Goal: Navigation & Orientation: Find specific page/section

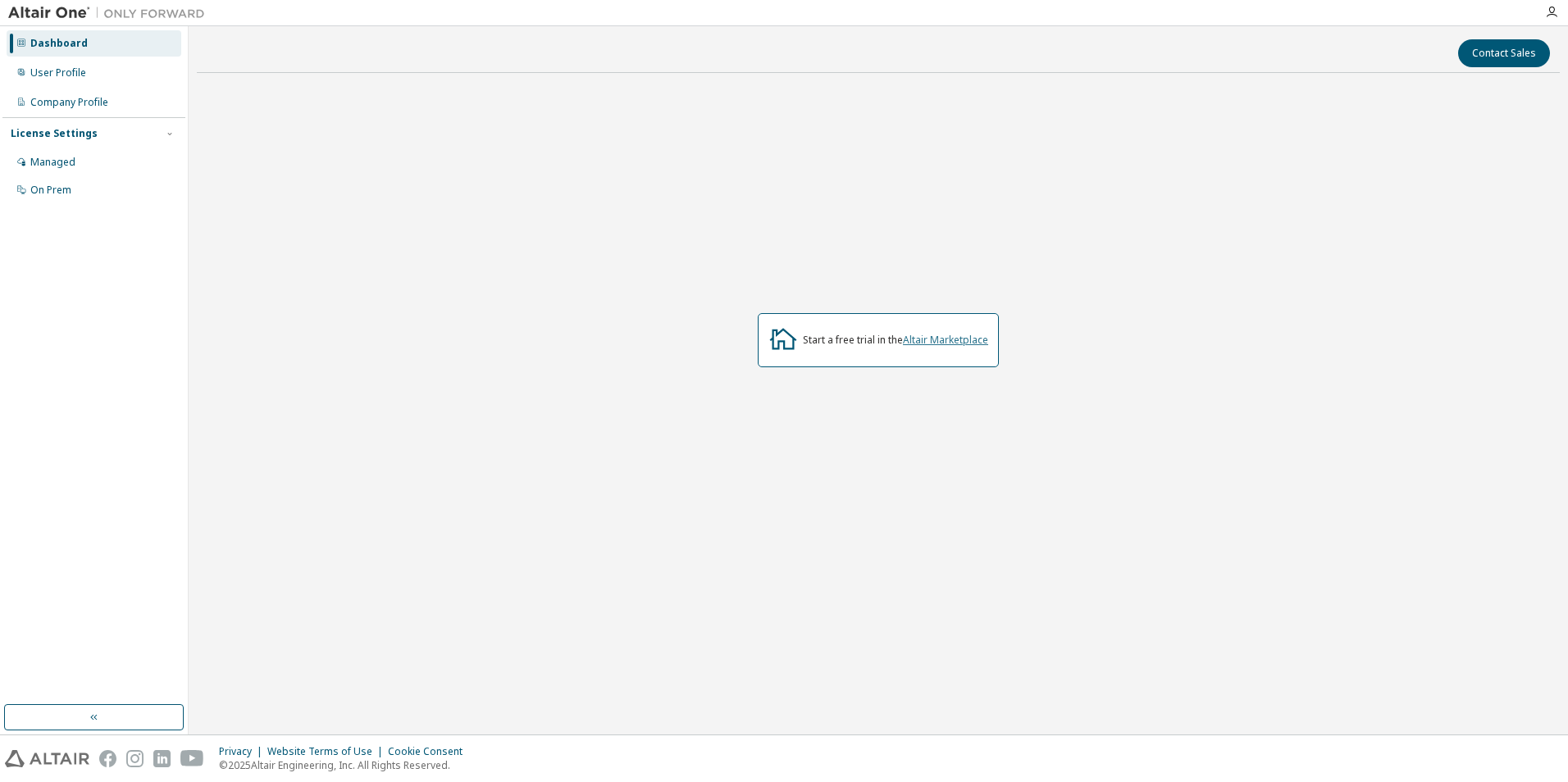
click at [963, 343] on link "Altair Marketplace" at bounding box center [945, 339] width 85 height 14
click at [102, 65] on div "User Profile" at bounding box center [93, 72] width 175 height 26
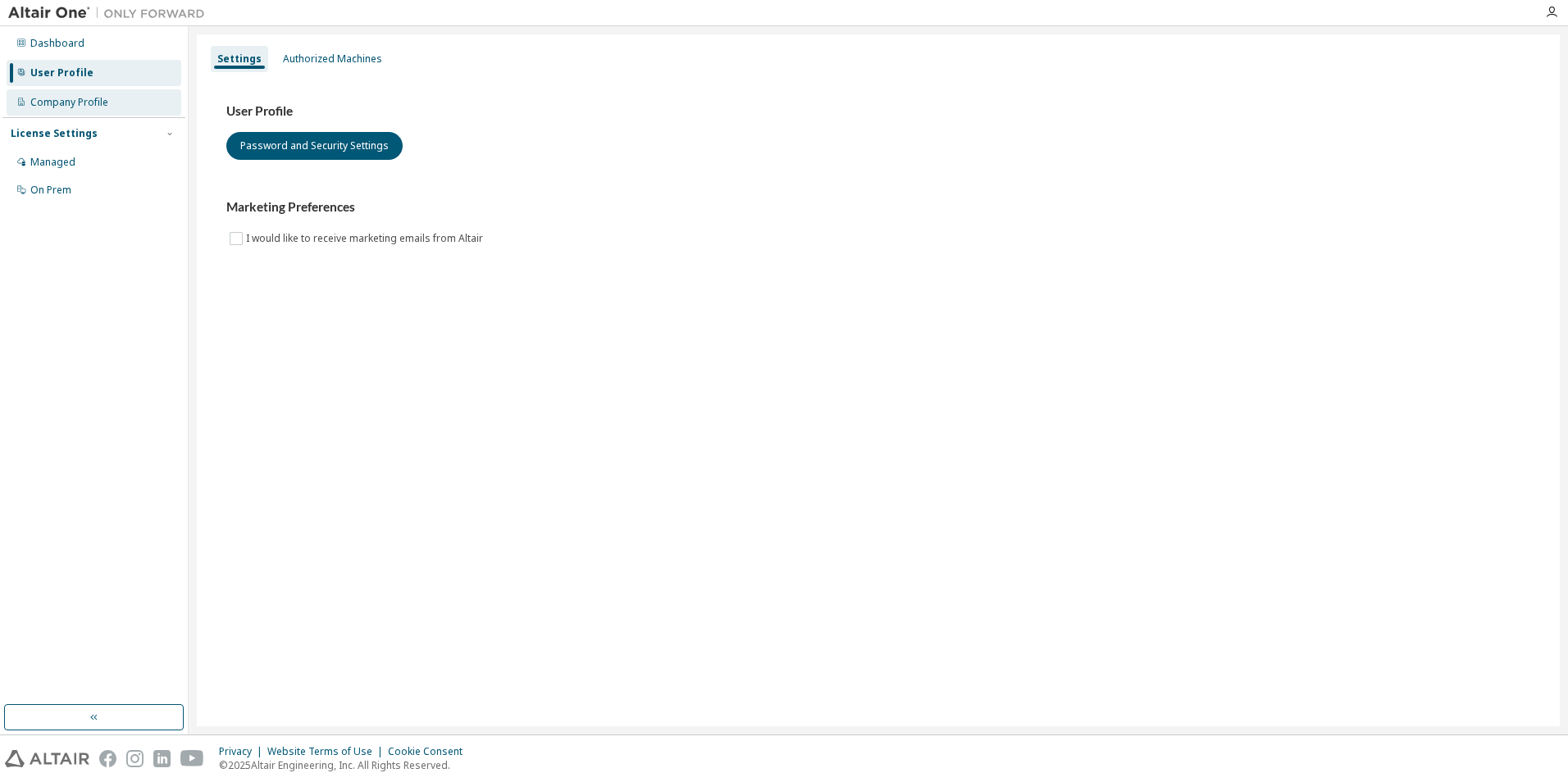
click at [102, 101] on div "Company Profile" at bounding box center [69, 102] width 78 height 13
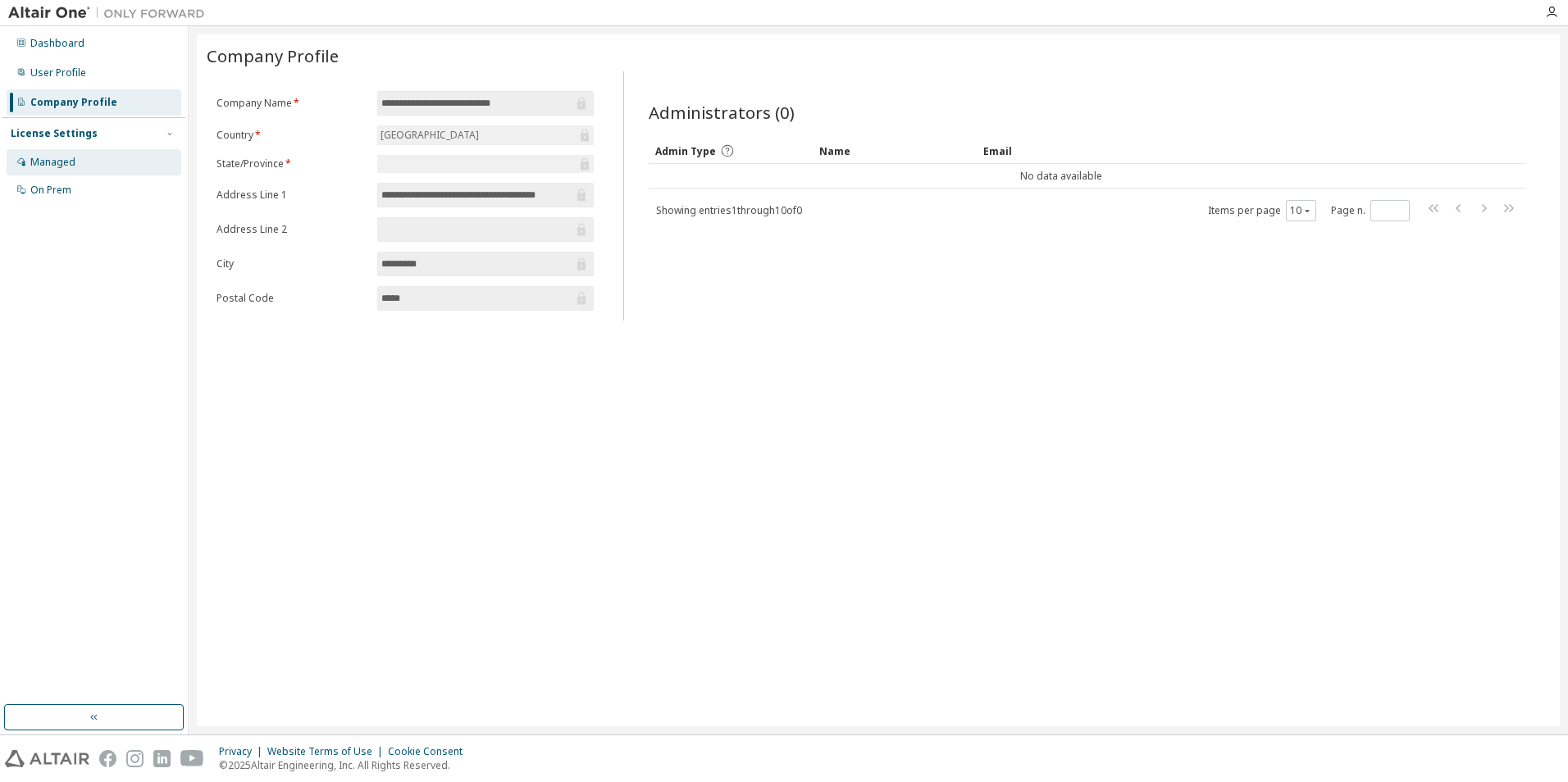
click at [92, 153] on div "Managed" at bounding box center [93, 162] width 175 height 26
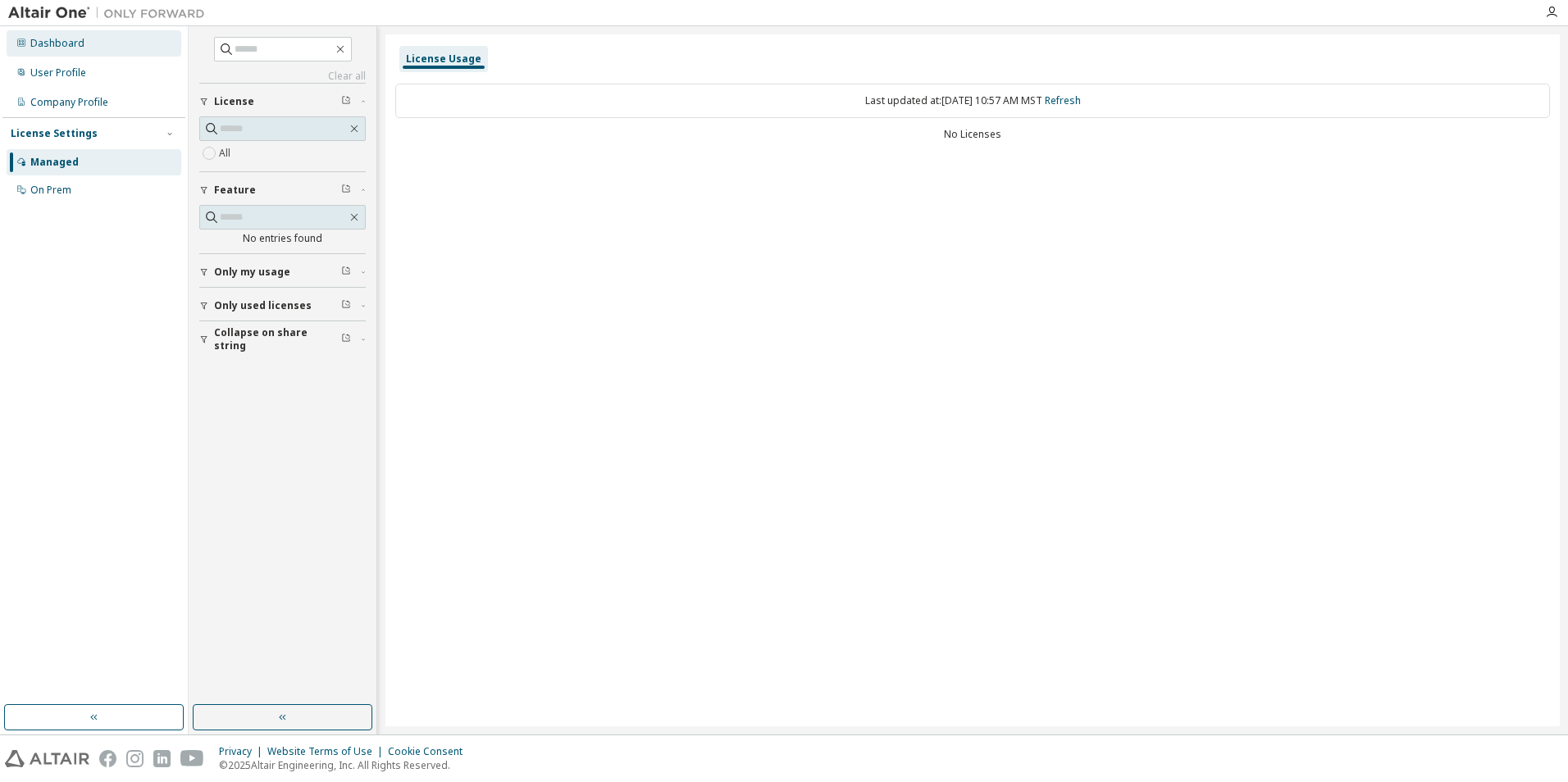
click at [73, 43] on div "Dashboard" at bounding box center [57, 43] width 54 height 13
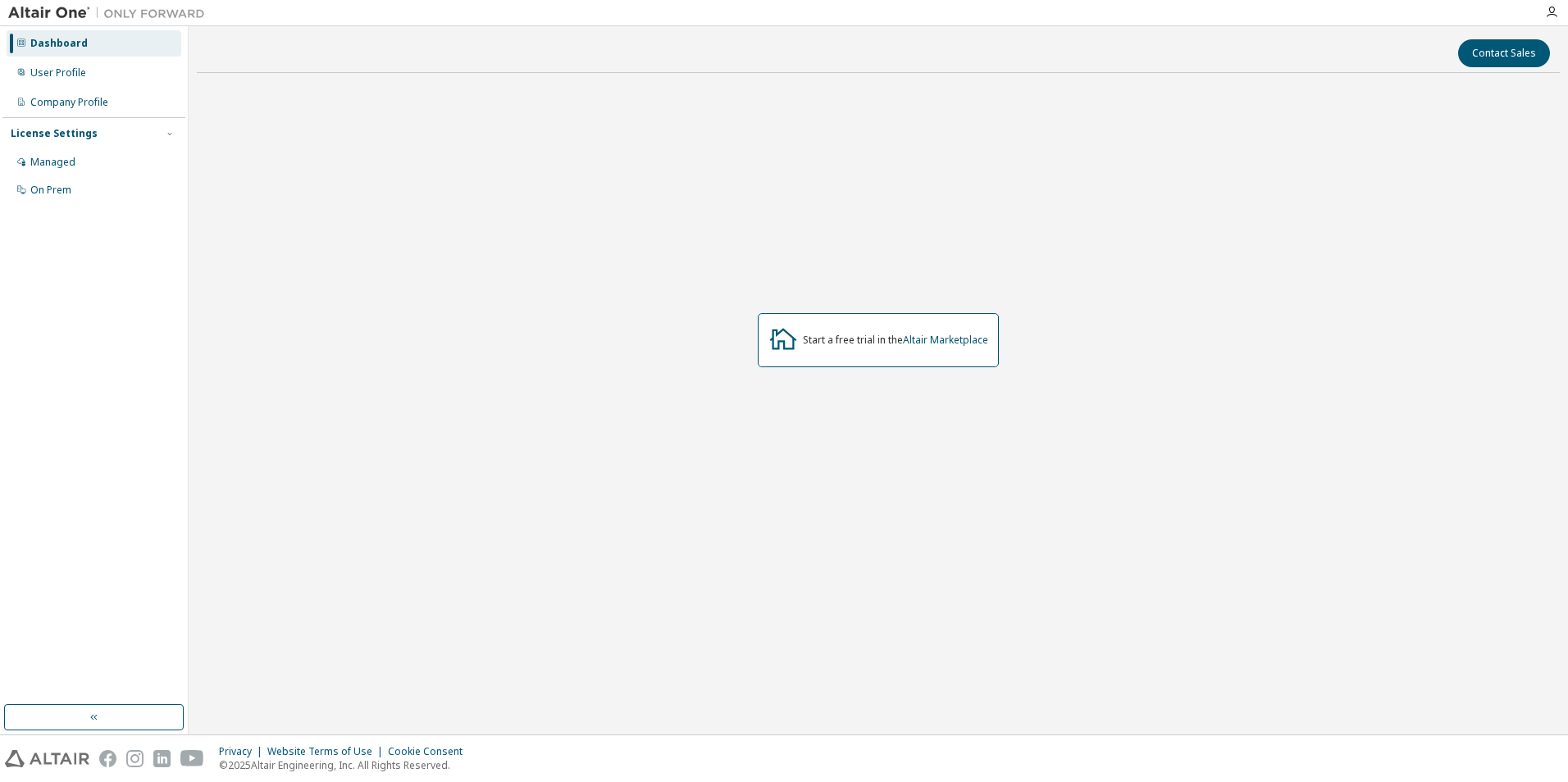
click at [834, 343] on div "Start a free trial in the Altair Marketplace" at bounding box center [895, 340] width 186 height 13
click at [832, 344] on div "Start a free trial in the Altair Marketplace" at bounding box center [895, 340] width 186 height 13
click at [711, 335] on div "Start a free trial in the Altair Marketplace" at bounding box center [878, 340] width 1363 height 508
click at [973, 348] on div "Start a free trial in the Altair Marketplace" at bounding box center [878, 341] width 241 height 54
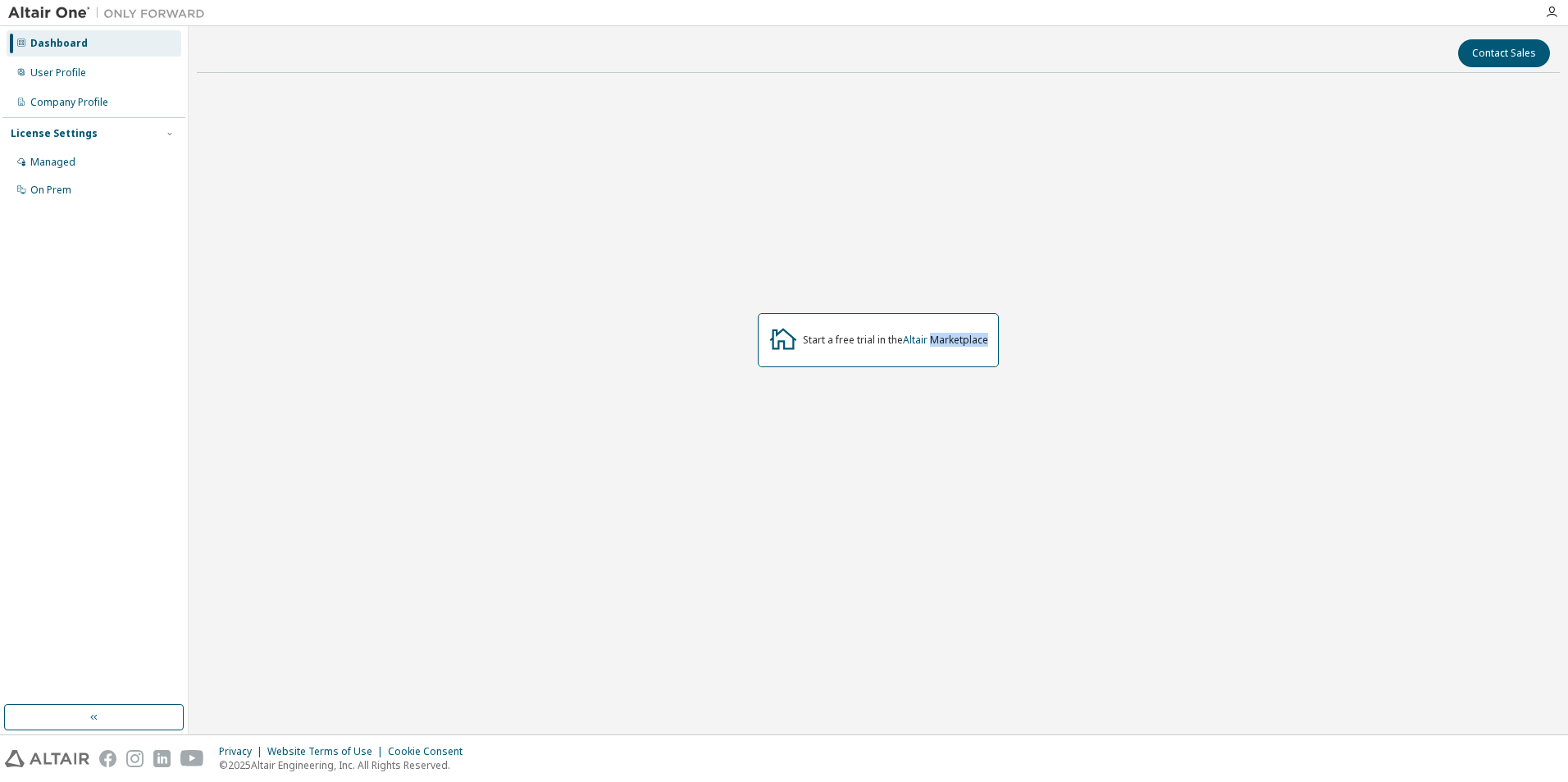
click at [974, 348] on div "Start a free trial in the Altair Marketplace" at bounding box center [878, 341] width 241 height 54
drag, startPoint x: 974, startPoint y: 348, endPoint x: 972, endPoint y: 340, distance: 8.2
click at [972, 340] on link "Altair Marketplace" at bounding box center [945, 339] width 85 height 14
